Goal: Task Accomplishment & Management: Use online tool/utility

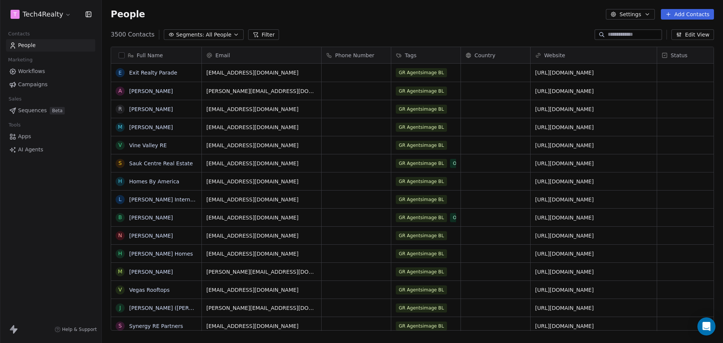
scroll to position [296, 616]
click at [21, 84] on span "Campaigns" at bounding box center [32, 85] width 29 height 8
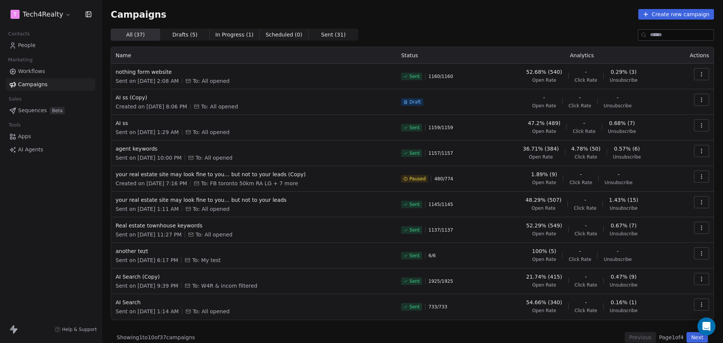
click at [436, 11] on div "Campaigns Create new campaign" at bounding box center [412, 14] width 603 height 11
click at [53, 18] on html "T Tech4Realty Contacts People Marketing Workflows Campaigns Sales Sequences Bet…" at bounding box center [361, 171] width 723 height 343
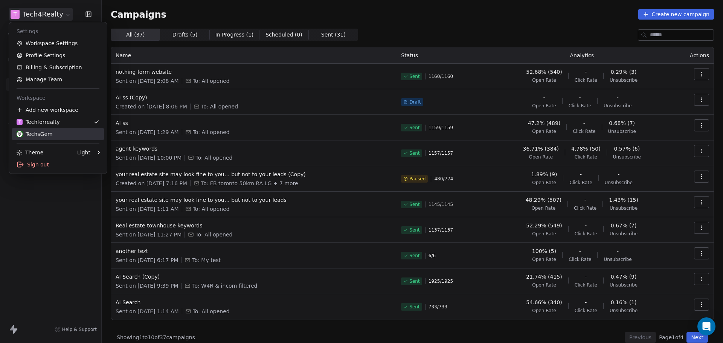
click at [32, 132] on div "TechsGem" at bounding box center [35, 134] width 36 height 8
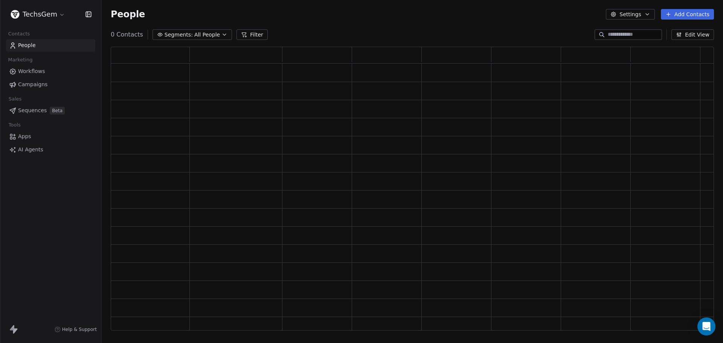
scroll to position [278, 598]
click at [36, 86] on span "Campaigns" at bounding box center [32, 85] width 29 height 8
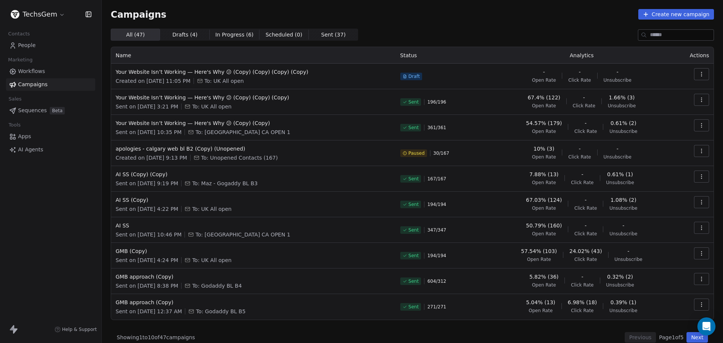
click at [33, 72] on span "Workflows" at bounding box center [31, 71] width 27 height 8
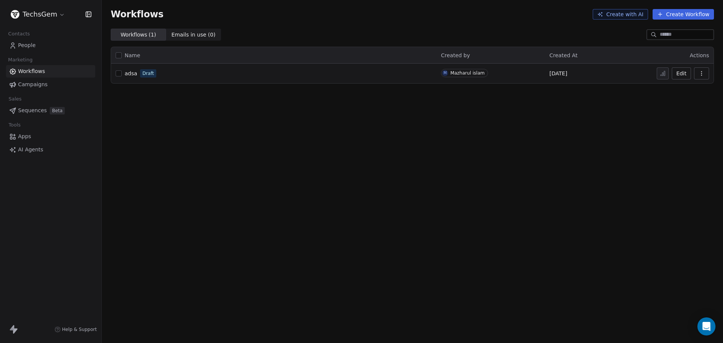
click at [31, 82] on span "Campaigns" at bounding box center [32, 85] width 29 height 8
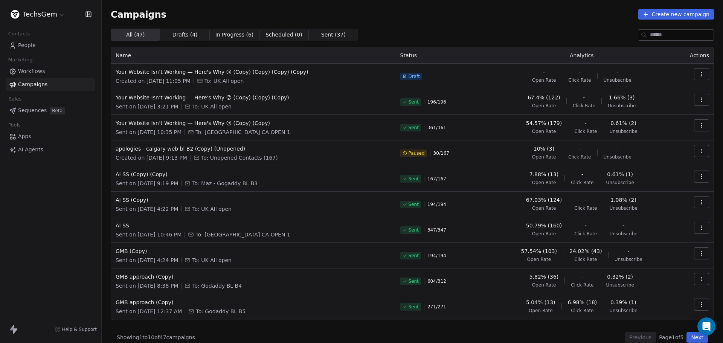
click at [366, 20] on div "Campaigns Create new campaign All ( 47 ) All ( 47 ) Drafts ( 4 ) Drafts ( 4 ) I…" at bounding box center [412, 176] width 603 height 334
click at [338, 8] on div "Campaigns Create new campaign All ( 47 ) All ( 47 ) Drafts ( 4 ) Drafts ( 4 ) I…" at bounding box center [412, 176] width 621 height 352
drag, startPoint x: 110, startPoint y: 12, endPoint x: 176, endPoint y: 18, distance: 66.6
click at [176, 18] on div "Campaigns Create new campaign All ( 47 ) All ( 47 ) Drafts ( 4 ) Drafts ( 4 ) I…" at bounding box center [412, 176] width 621 height 352
click at [189, 16] on div "Campaigns Create new campaign" at bounding box center [412, 14] width 603 height 11
